Goal: Information Seeking & Learning: Learn about a topic

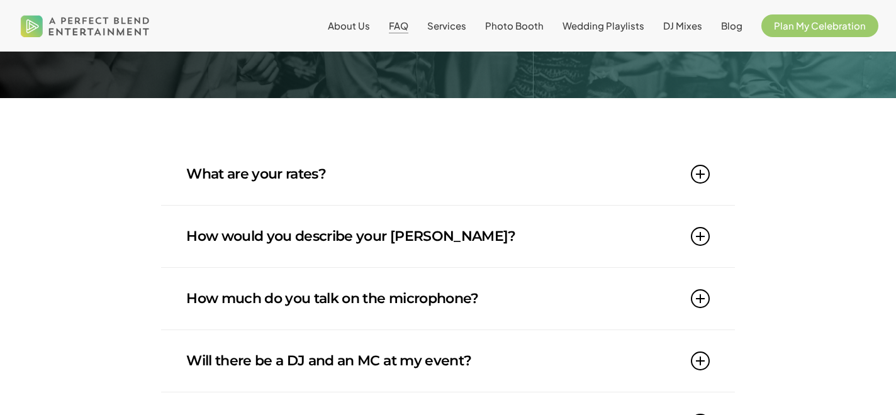
scroll to position [134, 0]
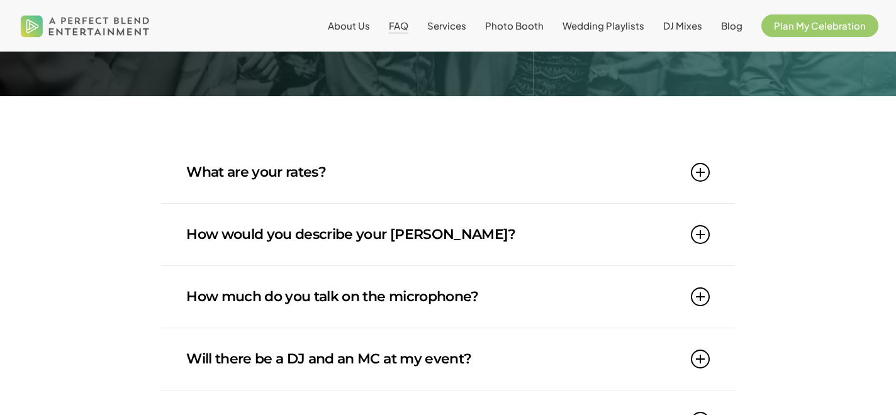
click at [539, 171] on link "What are your rates?" at bounding box center [447, 173] width 523 height 62
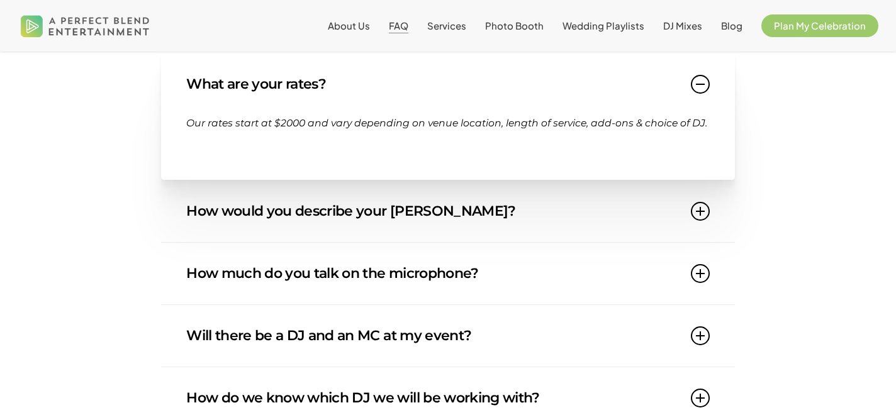
scroll to position [223, 0]
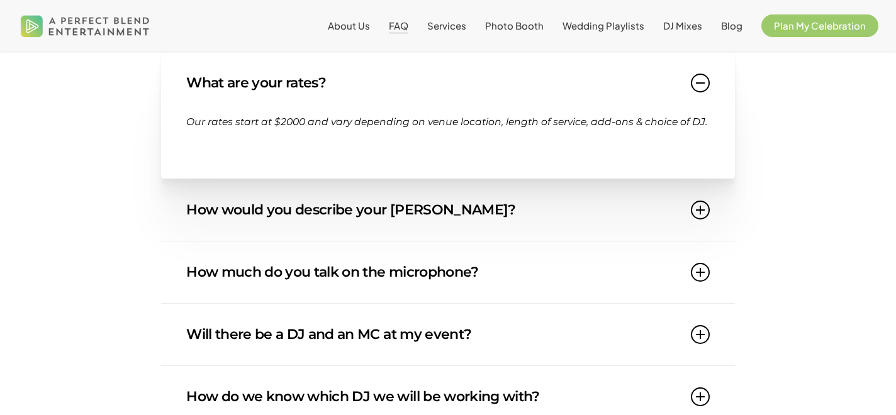
click at [534, 201] on link "How would you describe your [PERSON_NAME]?" at bounding box center [447, 210] width 523 height 62
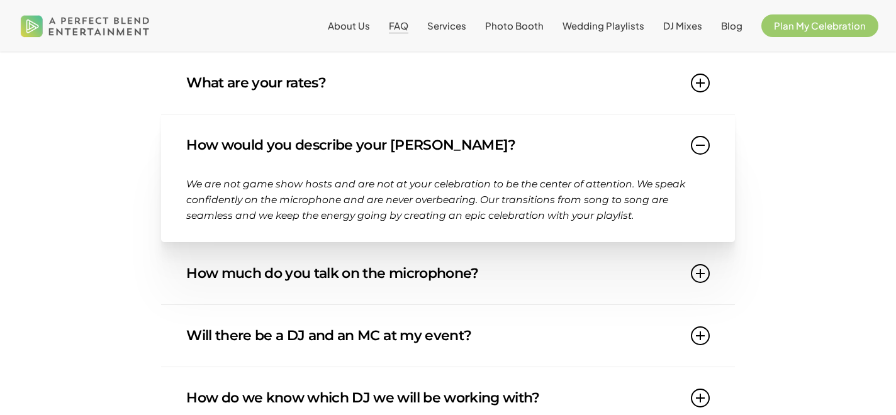
scroll to position [296, 0]
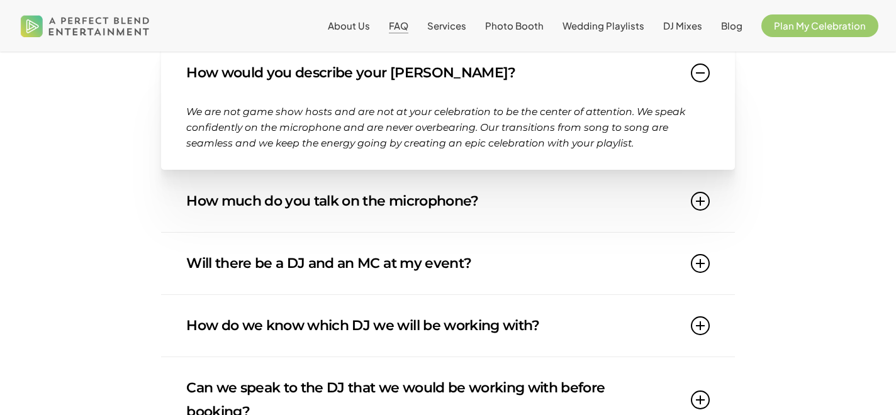
click at [615, 200] on link "How much do you talk on the microphone?" at bounding box center [447, 202] width 523 height 62
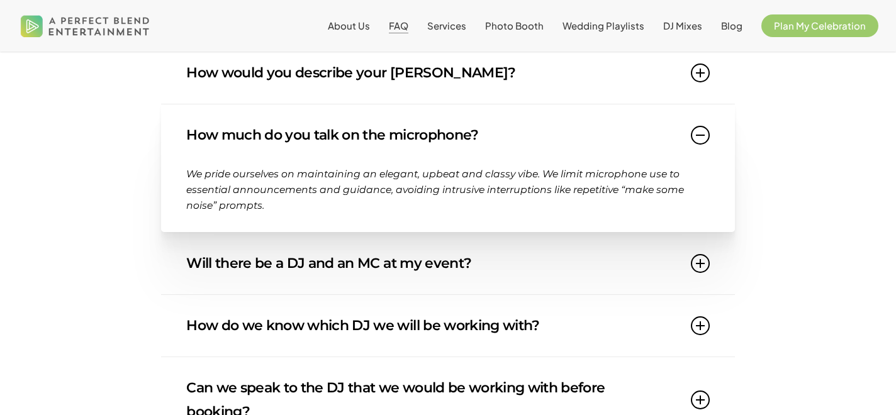
click at [558, 274] on link "Will there be a DJ and an MC at my event?" at bounding box center [447, 264] width 523 height 62
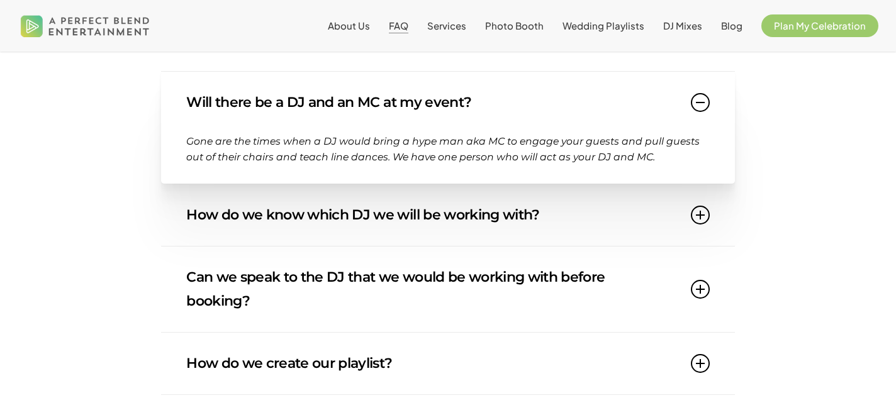
scroll to position [397, 0]
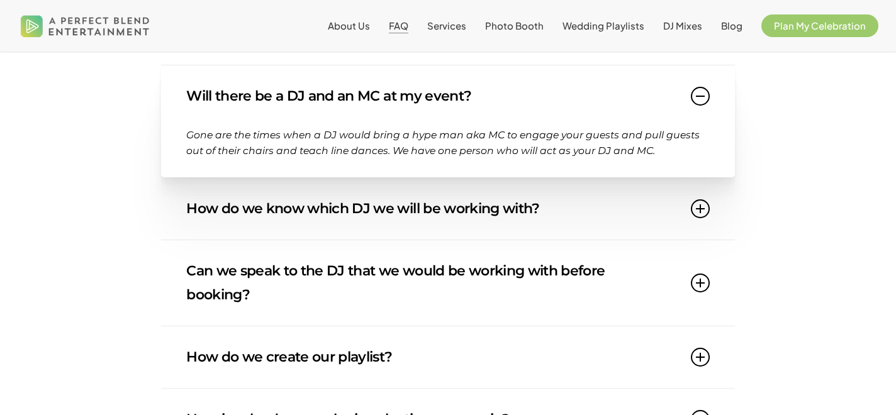
click at [575, 205] on link "How do we know which DJ we will be working with?" at bounding box center [447, 209] width 523 height 62
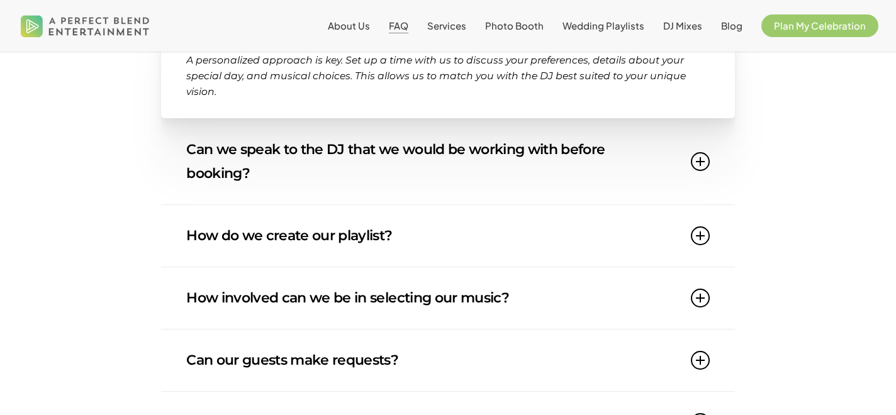
scroll to position [536, 0]
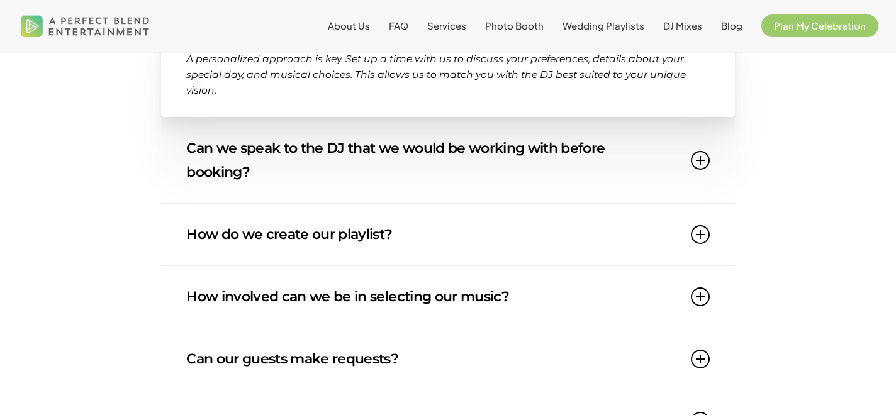
click at [631, 151] on link "Can we speak to the DJ that we would be working with before booking?" at bounding box center [447, 161] width 523 height 86
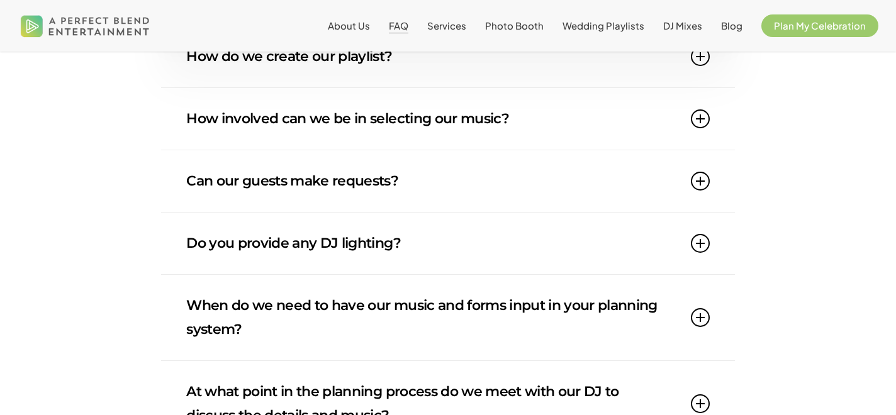
scroll to position [721, 0]
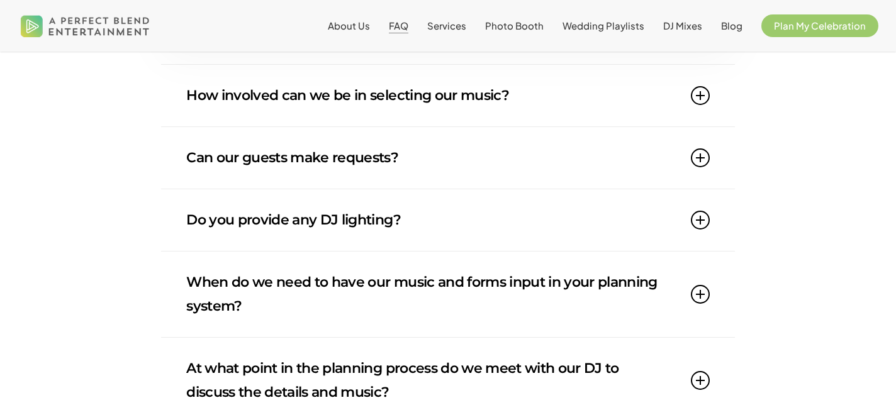
click at [623, 150] on link "Can our guests make requests?" at bounding box center [447, 158] width 523 height 62
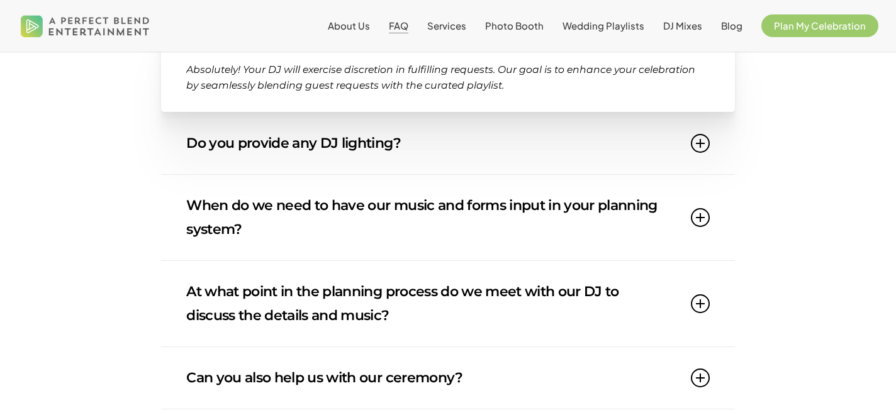
scroll to position [800, 0]
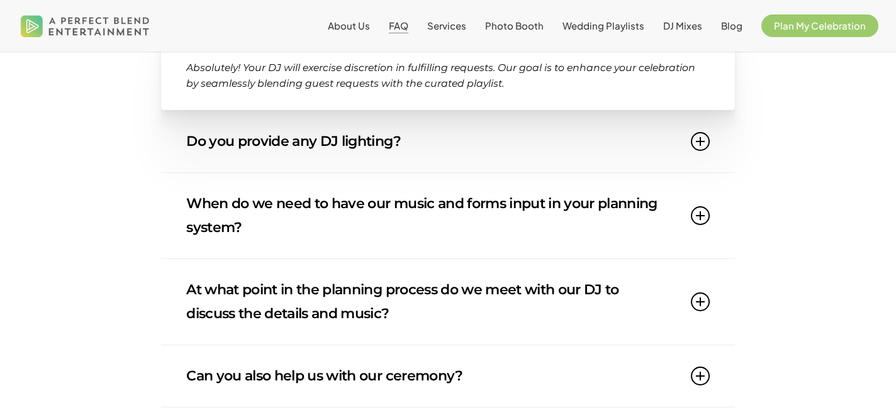
click at [601, 133] on link "Do you provide any DJ lighting?" at bounding box center [447, 142] width 523 height 62
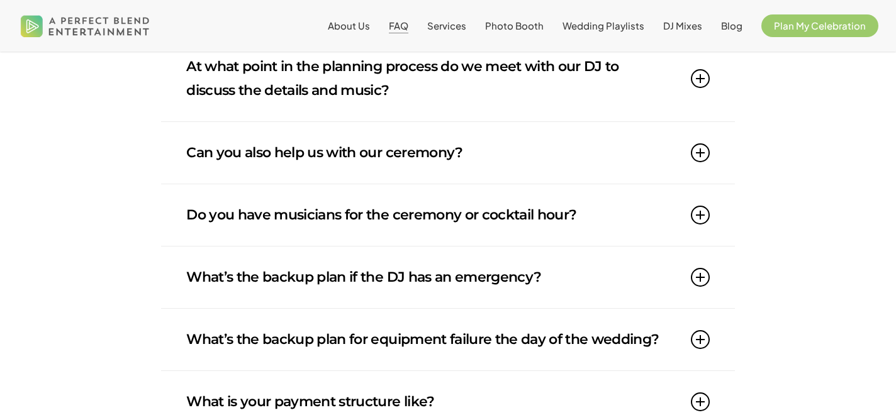
scroll to position [1027, 0]
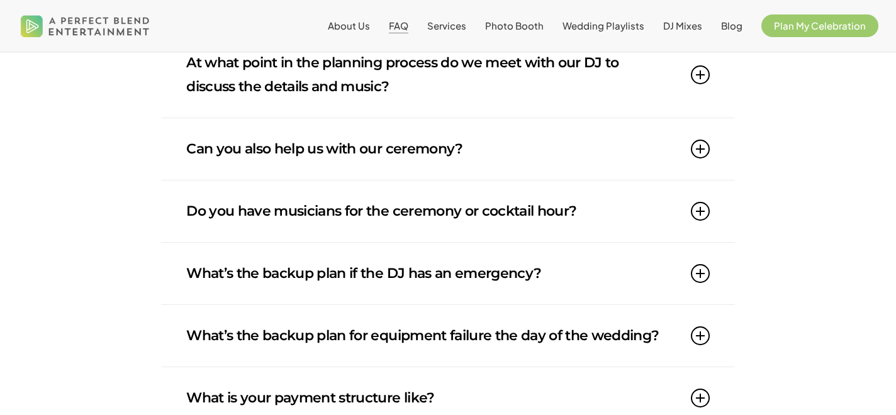
click at [575, 142] on link "Can you also help us with our ceremony?" at bounding box center [447, 149] width 523 height 62
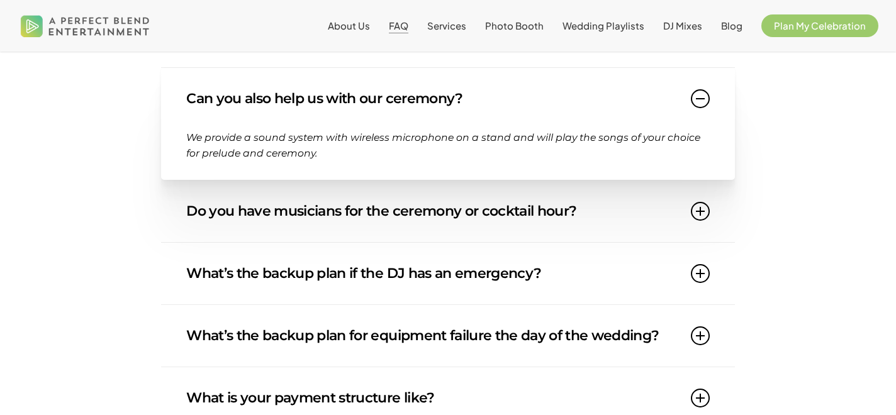
click at [631, 217] on link "Do you have musicians for the ceremony or cocktail hour?" at bounding box center [447, 212] width 523 height 62
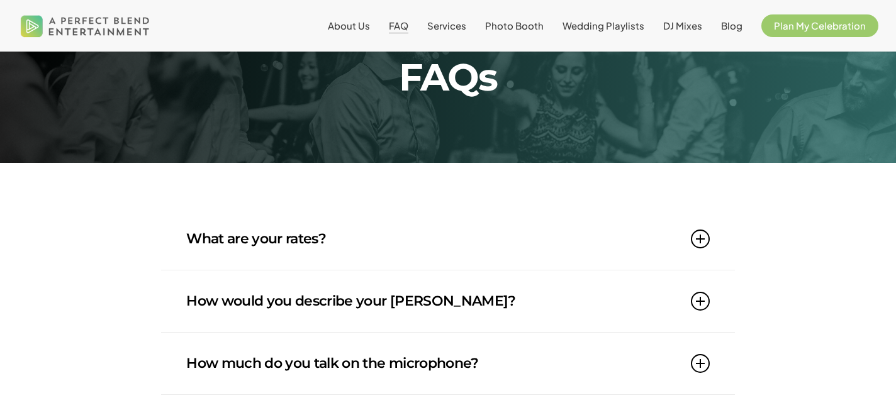
scroll to position [0, 0]
